Goal: Information Seeking & Learning: Learn about a topic

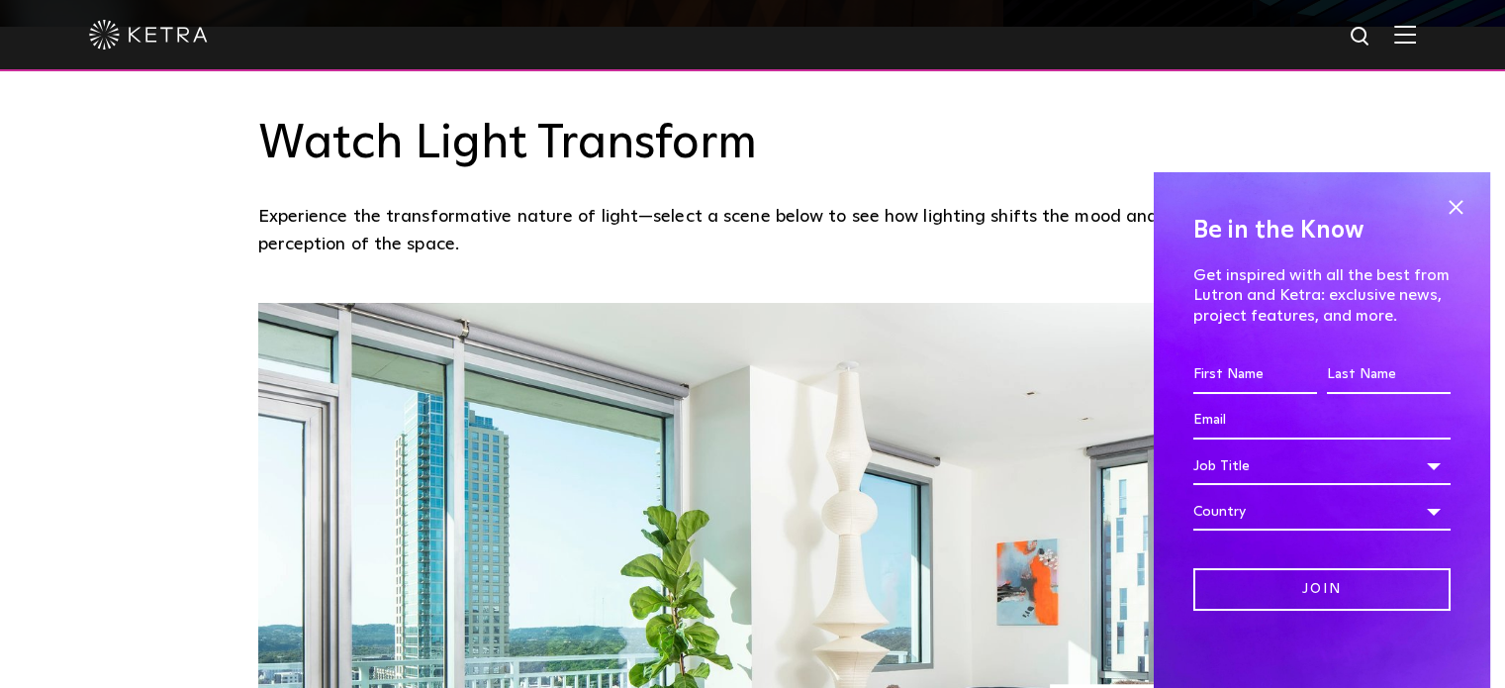
scroll to position [1361, 0]
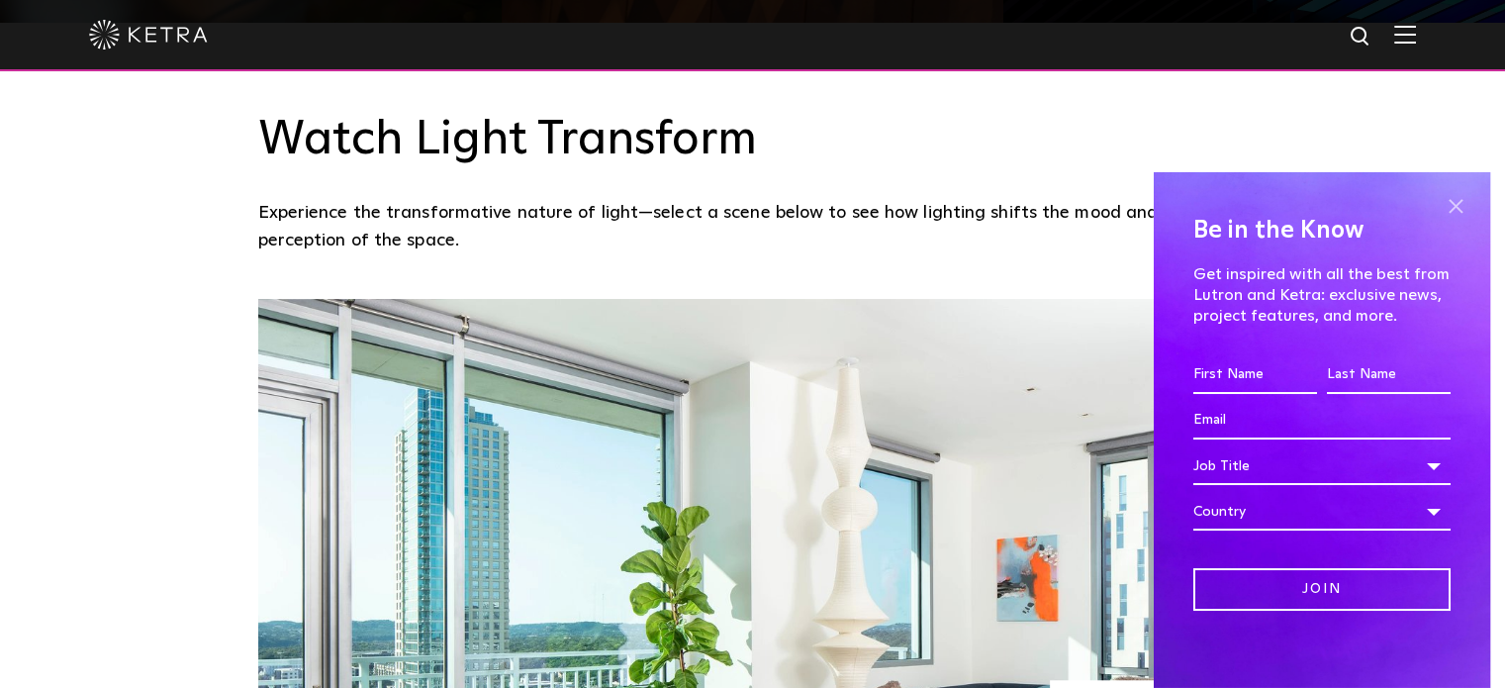
click at [1448, 210] on span at bounding box center [1455, 207] width 30 height 30
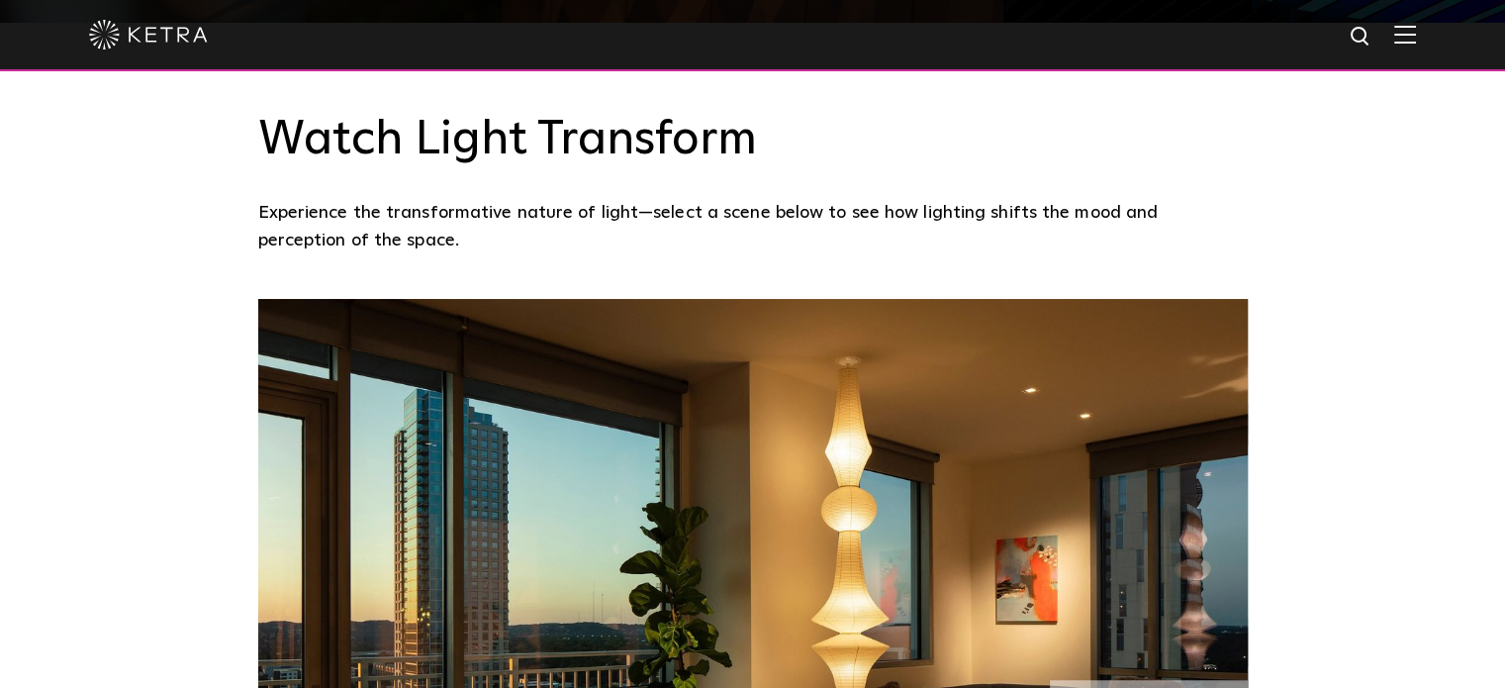
click at [1416, 38] on img at bounding box center [1405, 34] width 22 height 19
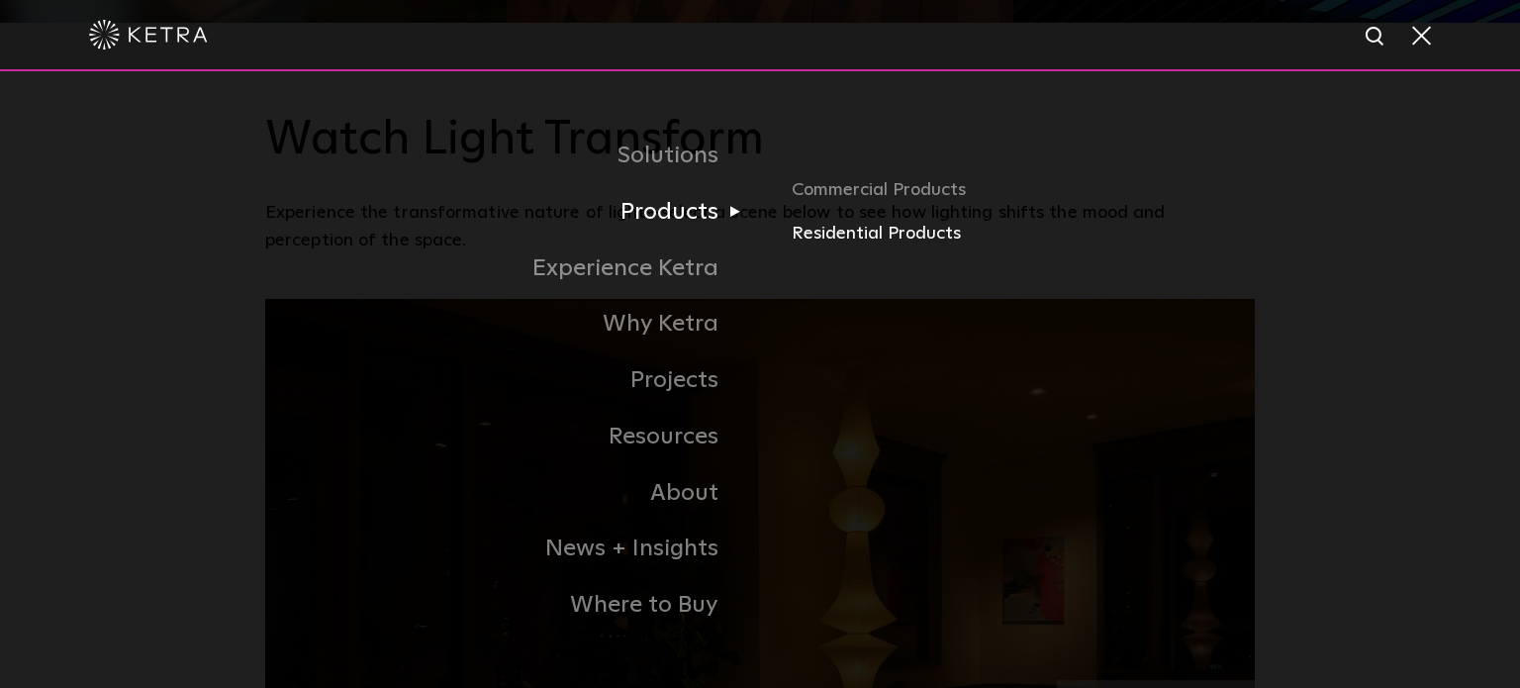
click at [864, 244] on link "Residential Products" at bounding box center [1022, 234] width 463 height 29
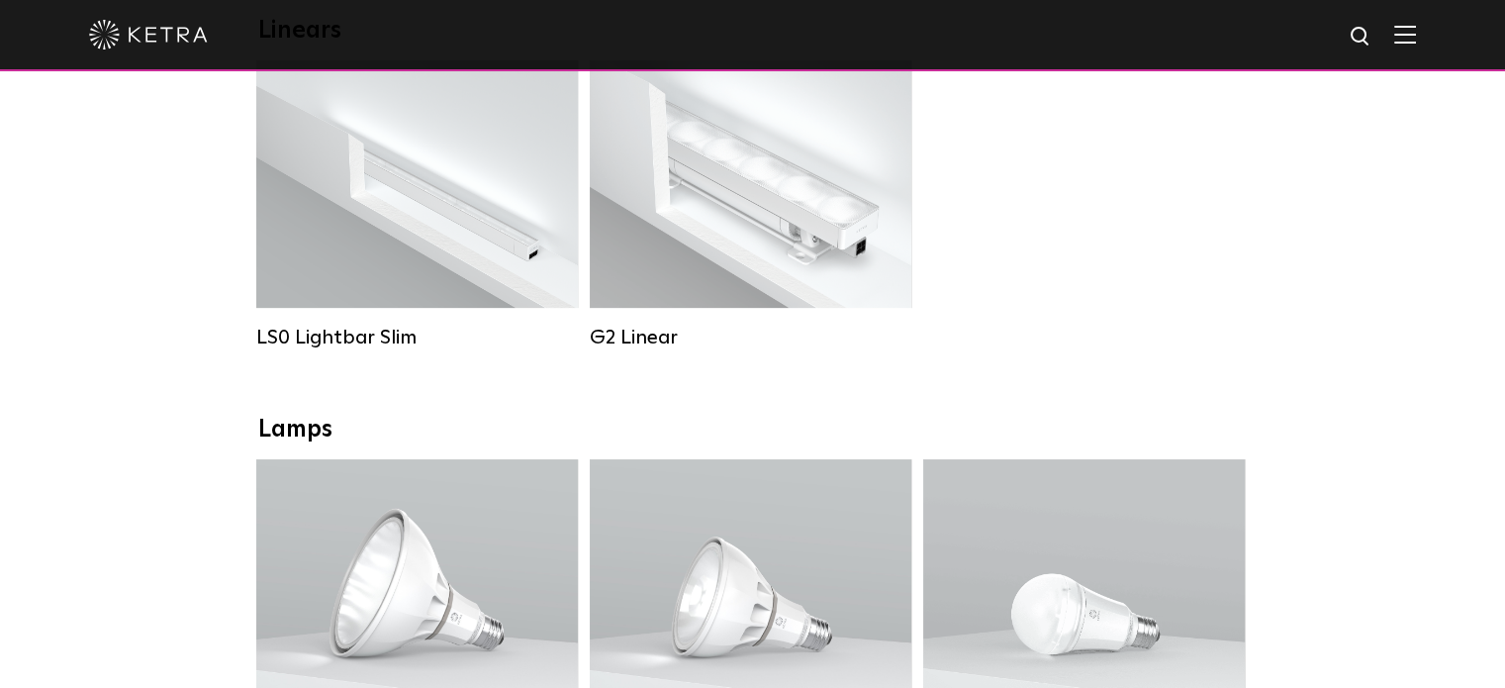
scroll to position [780, 0]
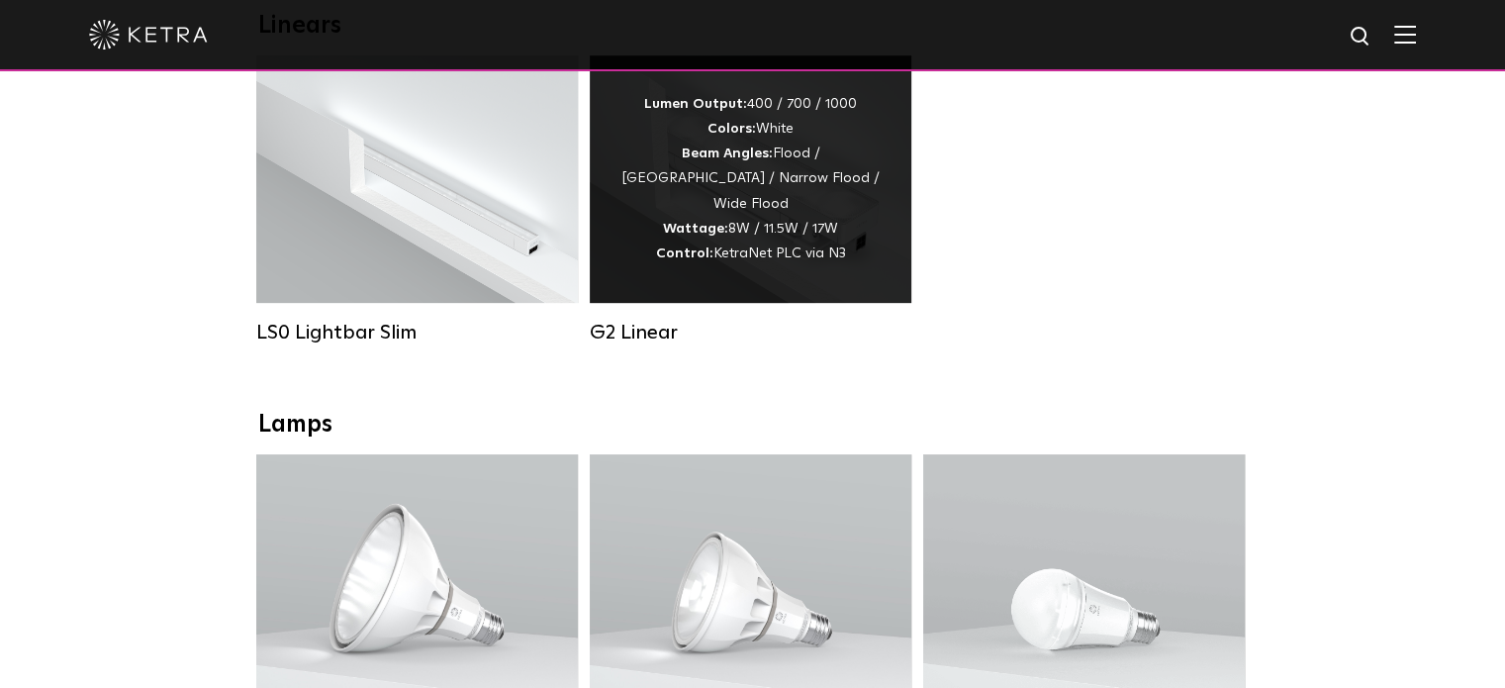
click at [626, 344] on div "G2 Linear" at bounding box center [751, 333] width 322 height 24
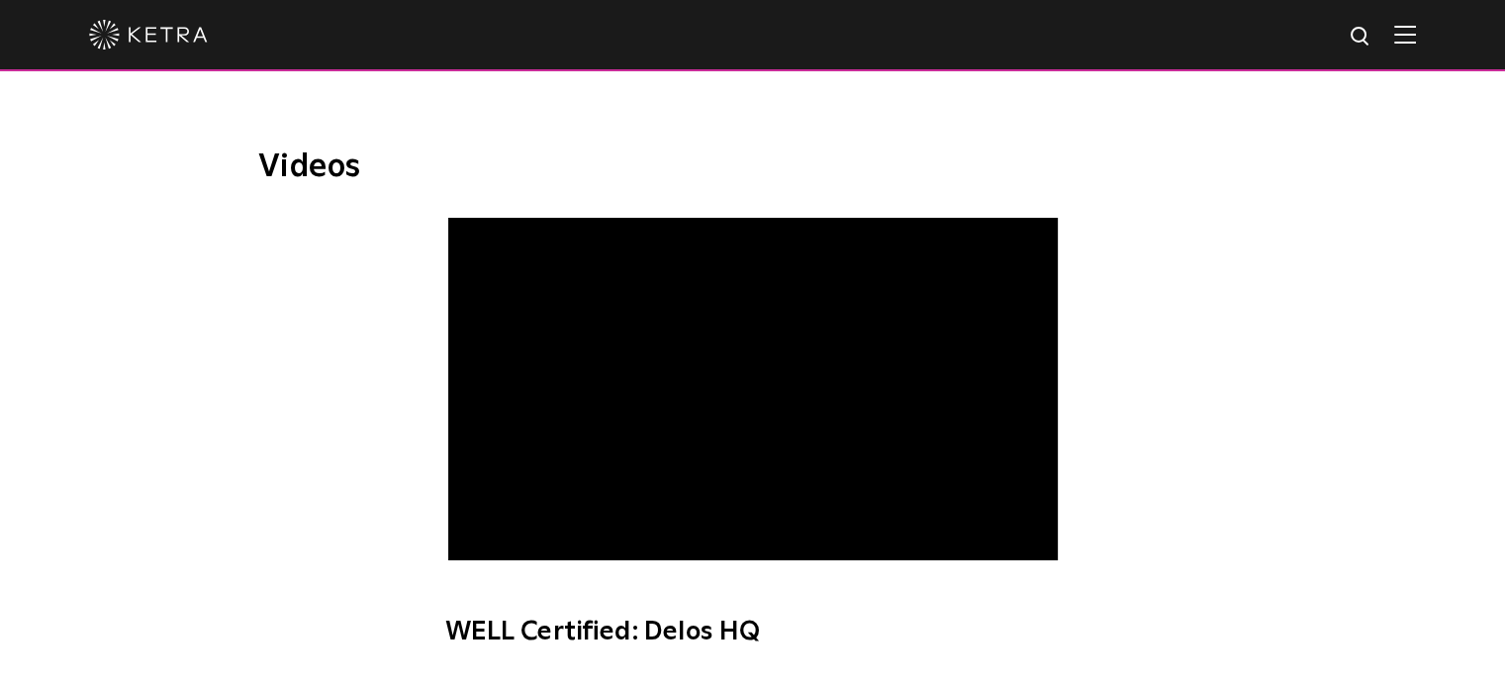
scroll to position [1152, 0]
